Goal: Information Seeking & Learning: Check status

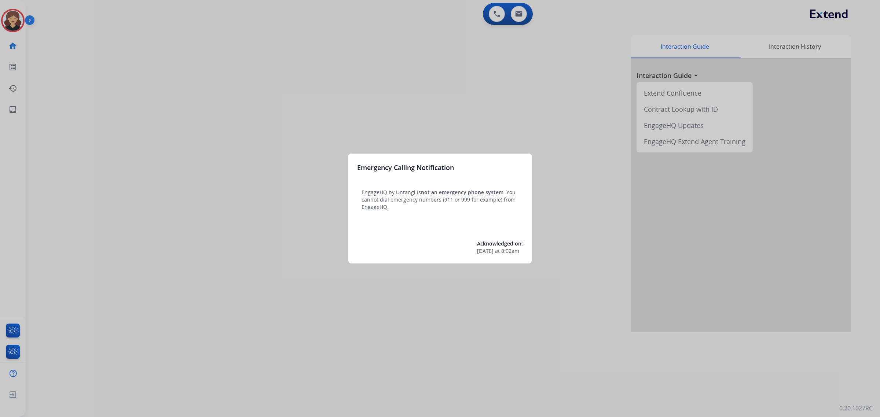
click at [10, 26] on div at bounding box center [440, 208] width 880 height 417
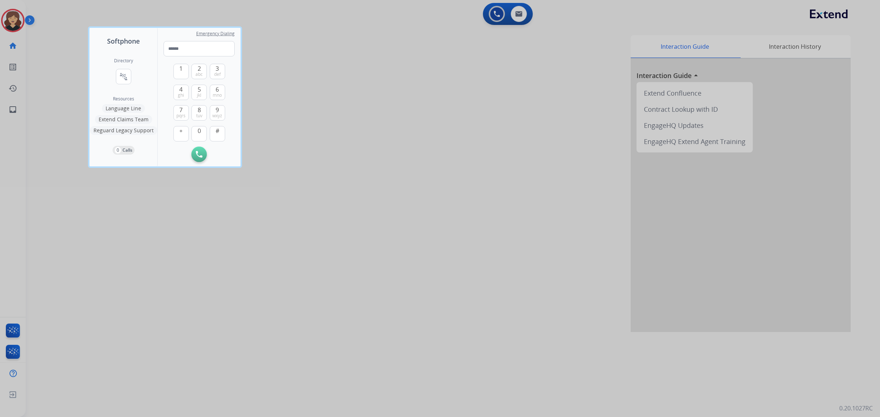
click at [75, 33] on div at bounding box center [440, 208] width 880 height 417
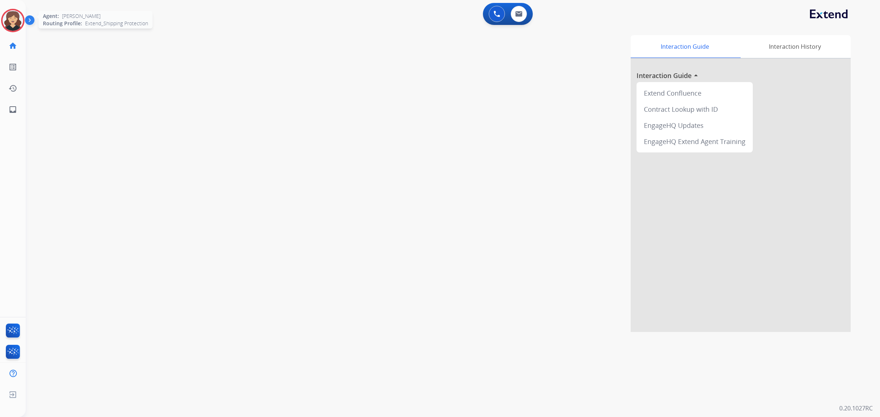
click at [4, 21] on img at bounding box center [13, 20] width 21 height 21
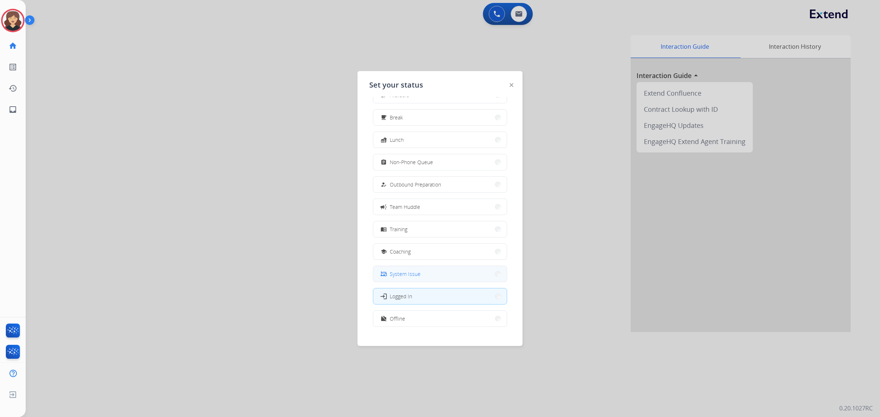
scroll to position [24, 0]
click at [414, 288] on button "login Logged In" at bounding box center [440, 288] width 134 height 16
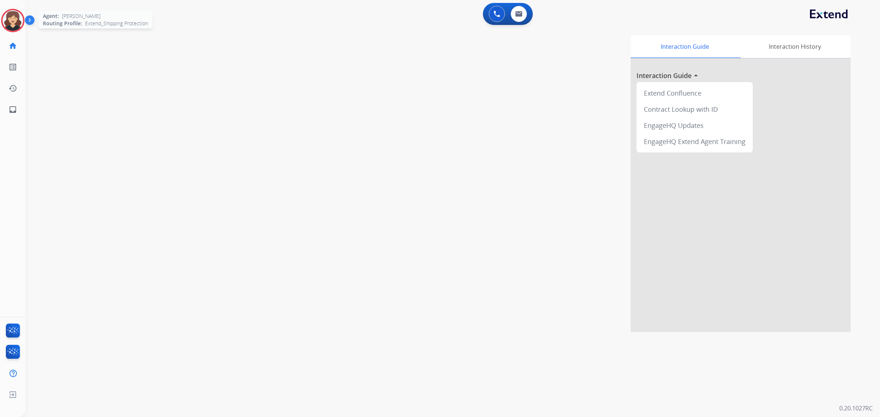
click at [8, 26] on img at bounding box center [13, 20] width 21 height 21
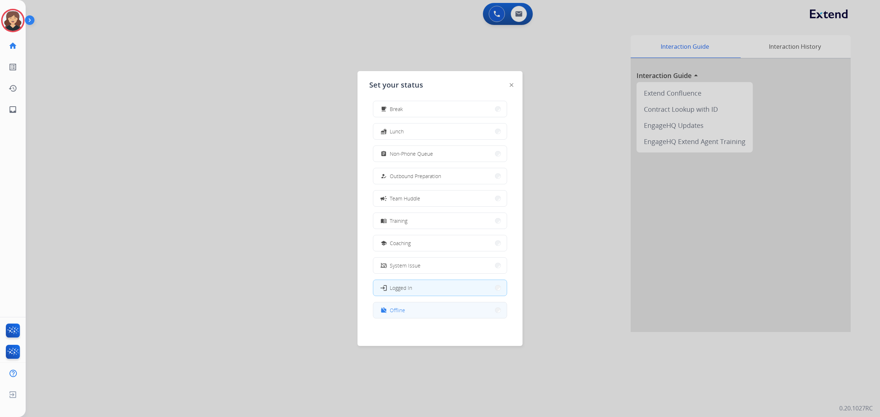
click at [421, 308] on button "work_off Offline" at bounding box center [440, 311] width 134 height 16
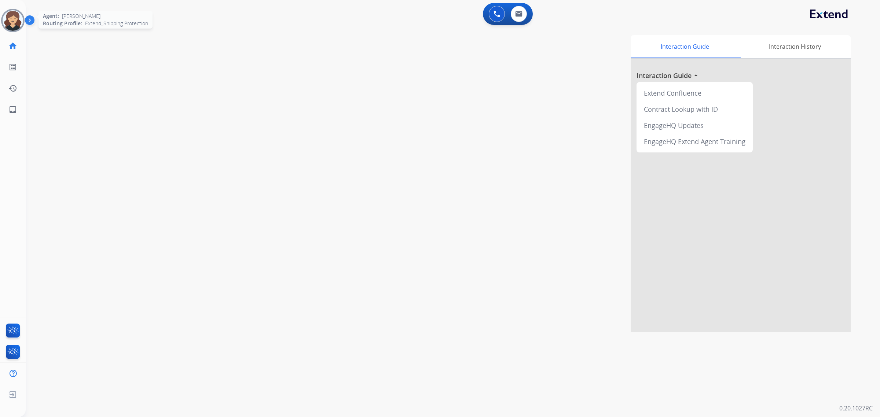
click at [17, 23] on img at bounding box center [13, 20] width 21 height 21
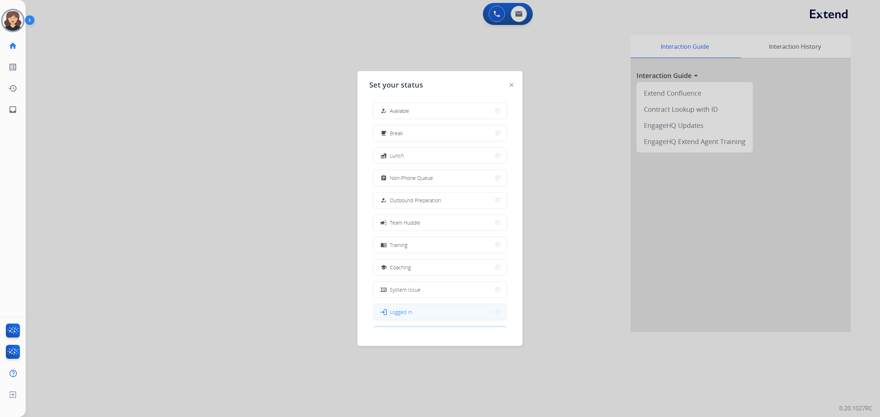
click at [444, 320] on button "login Logged In" at bounding box center [440, 312] width 134 height 16
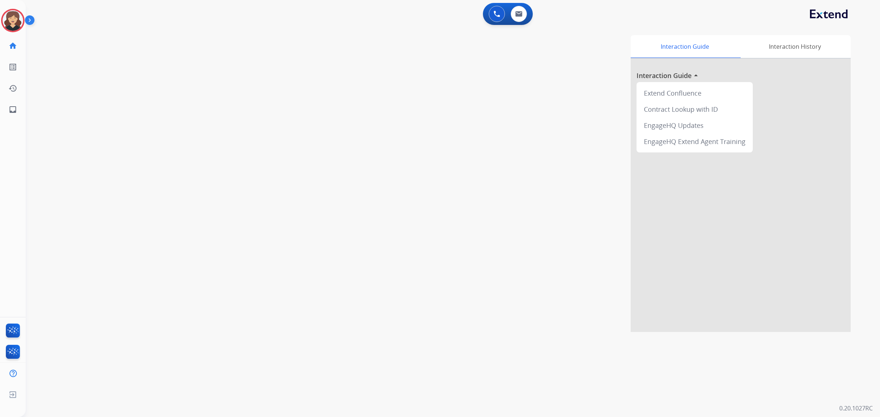
click at [276, 258] on div "Interaction Guide Interaction History Interaction Guide arrow_drop_up Extend Co…" at bounding box center [554, 183] width 593 height 297
click at [30, 21] on img at bounding box center [31, 22] width 12 height 14
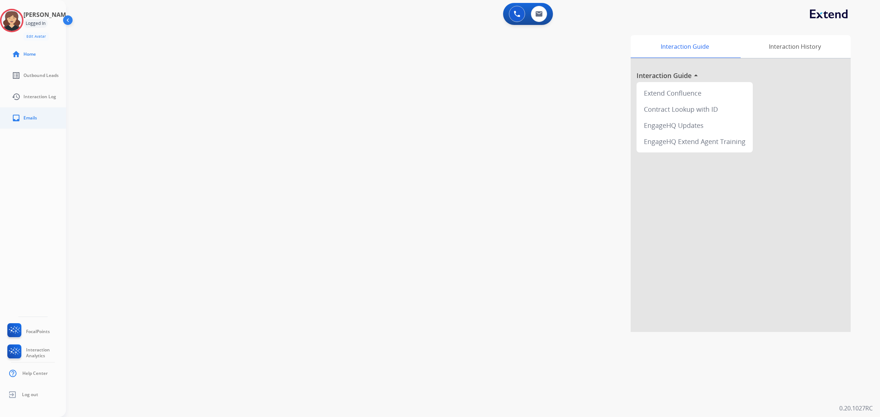
click at [50, 124] on link "inbox Emails" at bounding box center [39, 118] width 66 height 21
select select "**********"
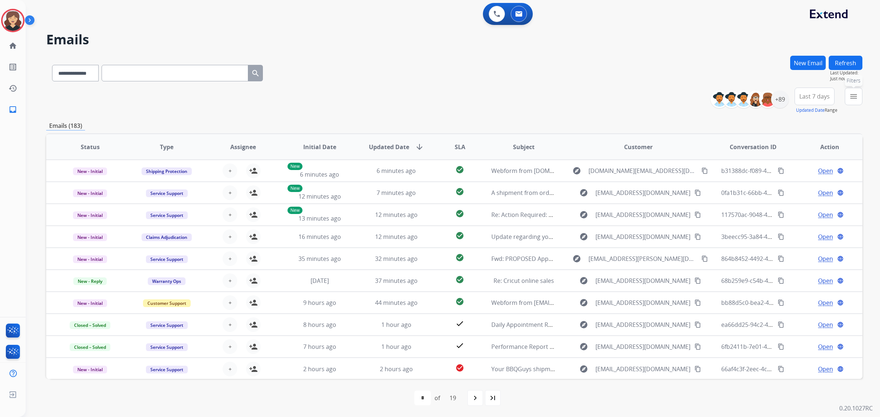
drag, startPoint x: 857, startPoint y: 97, endPoint x: 844, endPoint y: 110, distance: 17.9
click at [857, 97] on mat-icon "menu" at bounding box center [854, 96] width 9 height 9
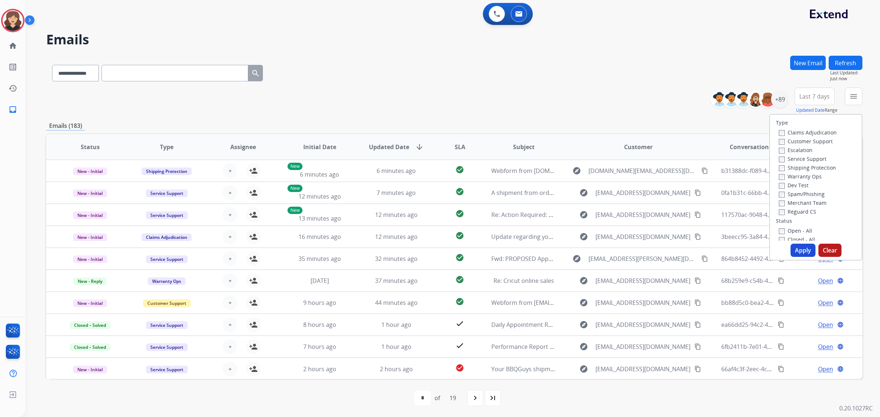
click at [782, 230] on label "Open - All" at bounding box center [795, 230] width 33 height 7
click at [803, 247] on button "Apply" at bounding box center [803, 250] width 25 height 13
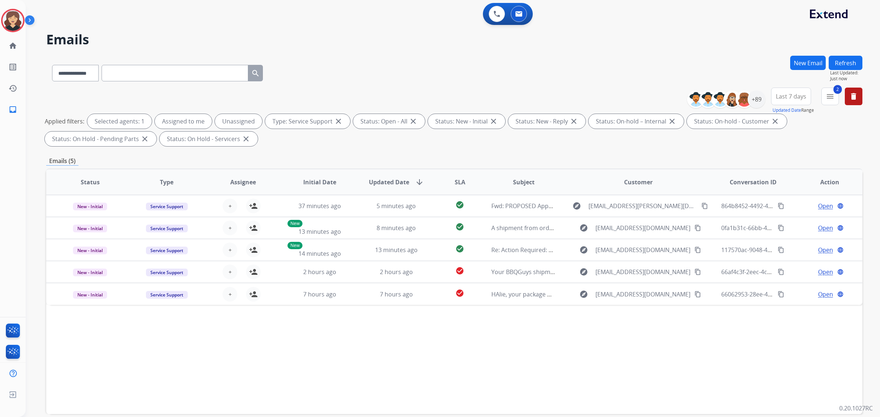
click at [538, 325] on div "Status Type Assignee Initial Date Updated Date arrow_downward SLA Subject Custo…" at bounding box center [454, 292] width 817 height 246
click at [757, 96] on div "+89" at bounding box center [757, 100] width 18 height 18
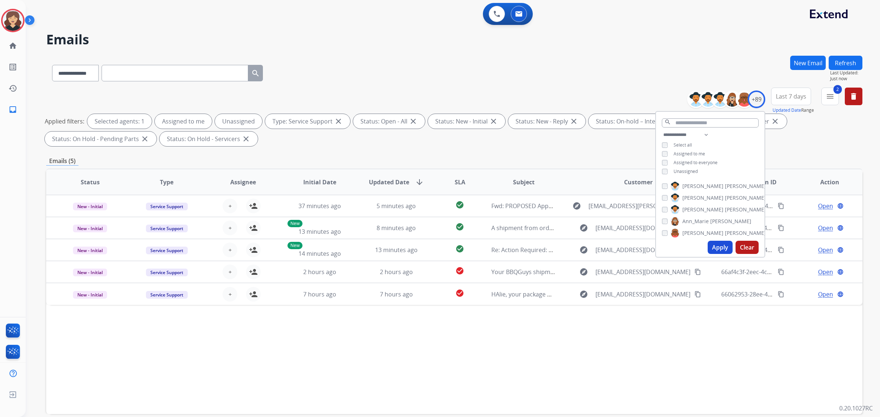
click at [789, 95] on span "Last 7 days" at bounding box center [791, 96] width 30 height 3
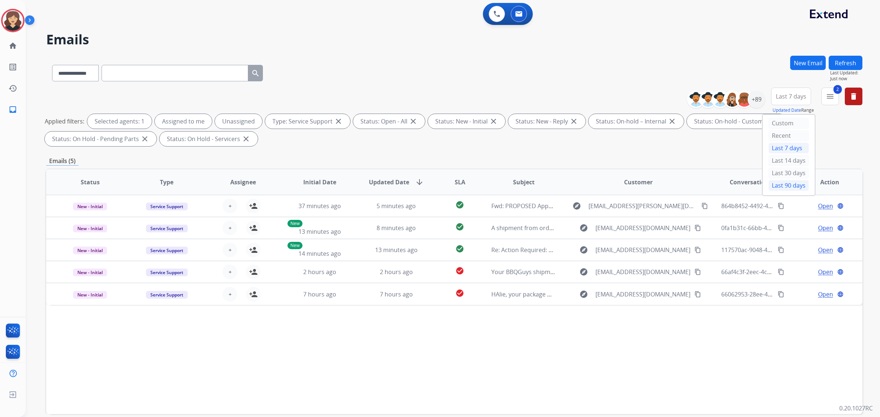
click at [788, 184] on div "Last 90 days" at bounding box center [789, 185] width 40 height 11
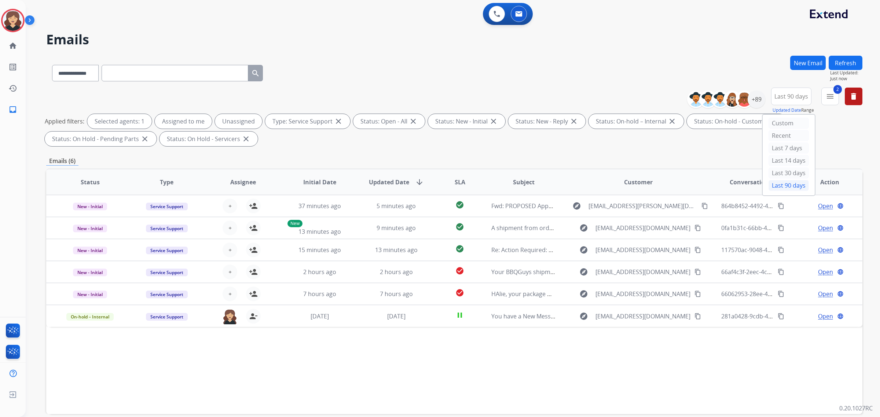
click at [311, 378] on div "Status Type Assignee Initial Date Updated Date arrow_downward SLA Subject Custo…" at bounding box center [454, 292] width 817 height 246
click at [756, 96] on div "+148" at bounding box center [757, 100] width 18 height 18
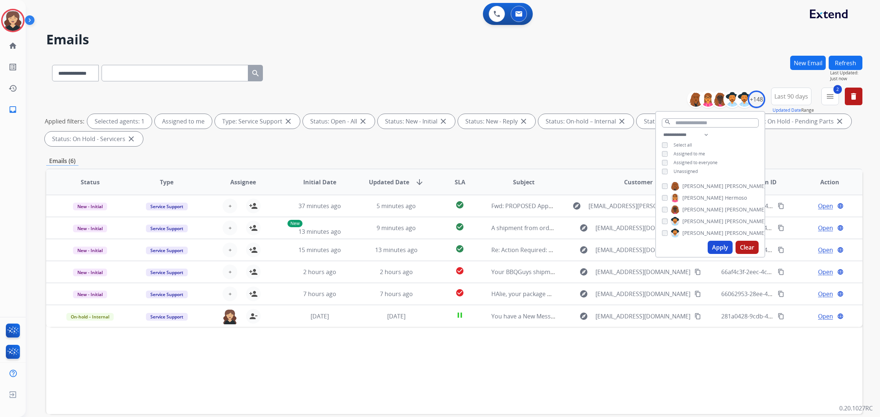
click at [719, 248] on button "Apply" at bounding box center [720, 247] width 25 height 13
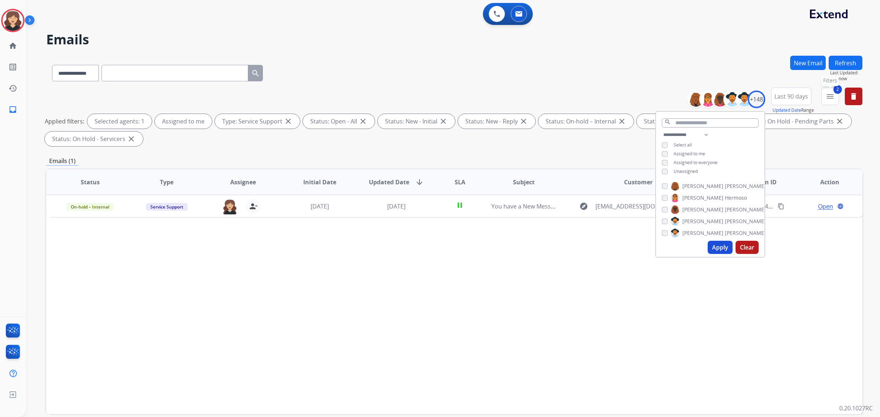
click at [832, 96] on mat-icon "menu" at bounding box center [830, 96] width 9 height 9
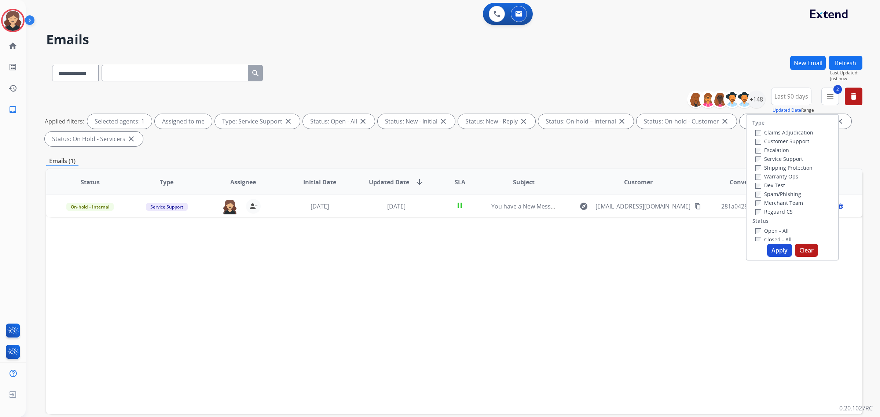
click at [753, 158] on div "Claims Adjudication Customer Support Escalation Service Support Shipping Protec…" at bounding box center [783, 172] width 61 height 88
click at [777, 250] on button "Apply" at bounding box center [779, 250] width 25 height 13
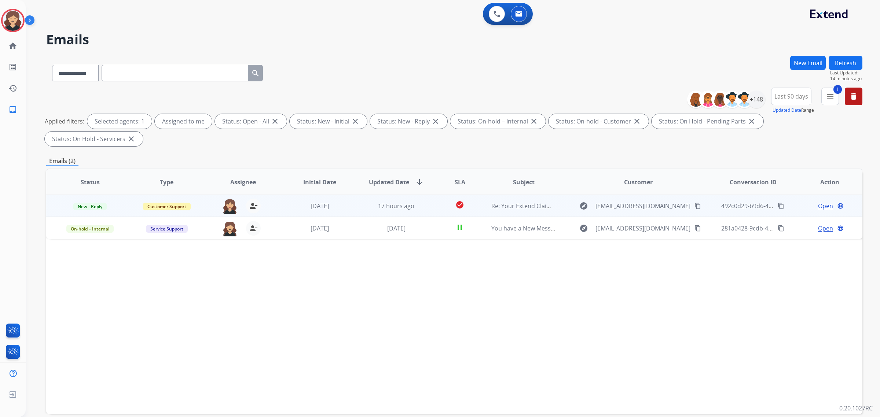
click at [825, 186] on div "**********" at bounding box center [444, 234] width 837 height 417
click at [822, 202] on span "Open" at bounding box center [825, 206] width 15 height 9
